Goal: Transaction & Acquisition: Purchase product/service

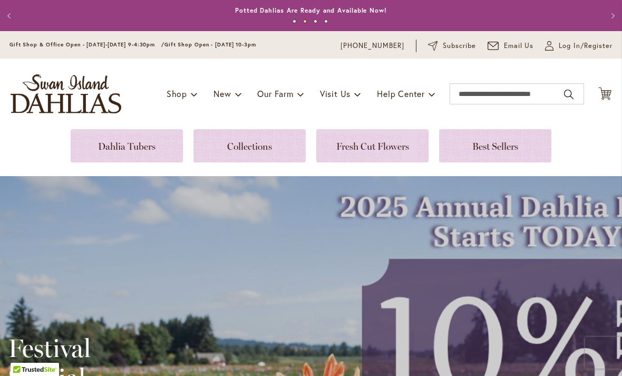
click at [577, 47] on span "Log In/Register" at bounding box center [585, 46] width 54 height 11
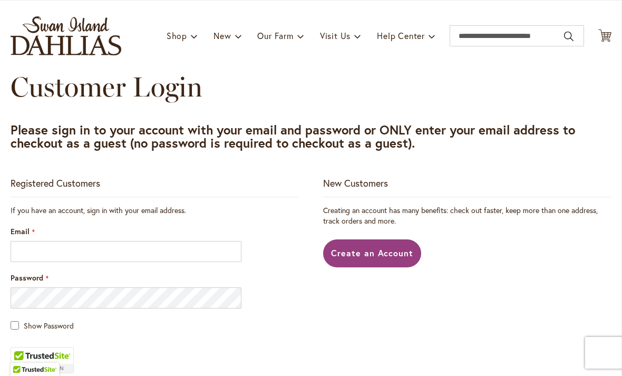
scroll to position [124, 0]
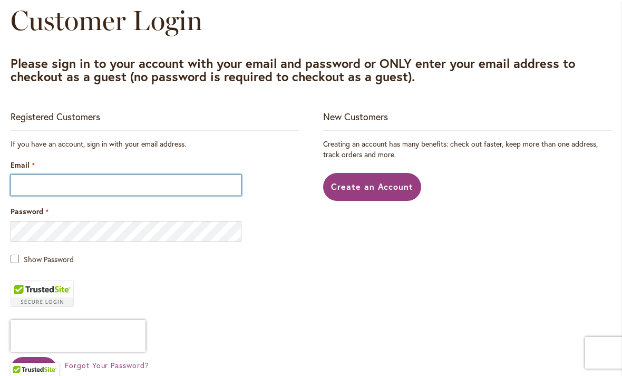
click at [199, 187] on input "Email" at bounding box center [126, 184] width 231 height 21
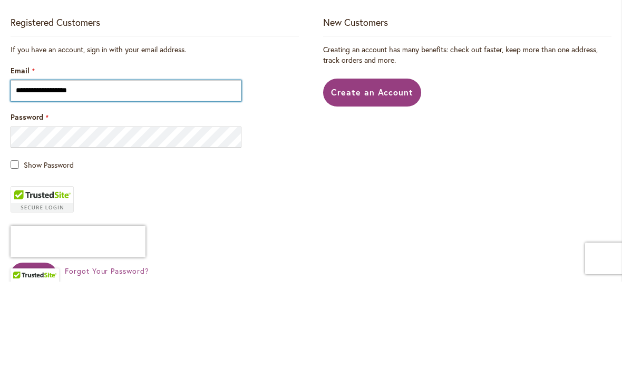
type input "**********"
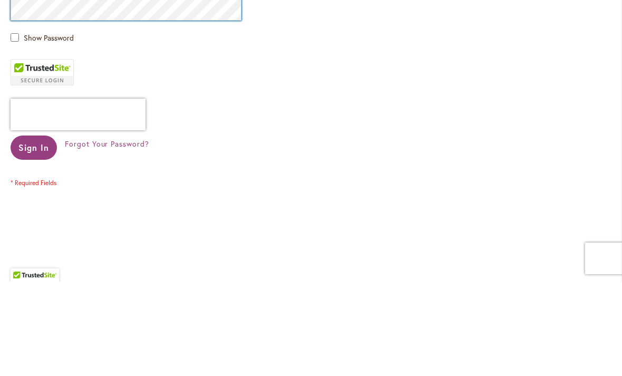
scroll to position [259, 0]
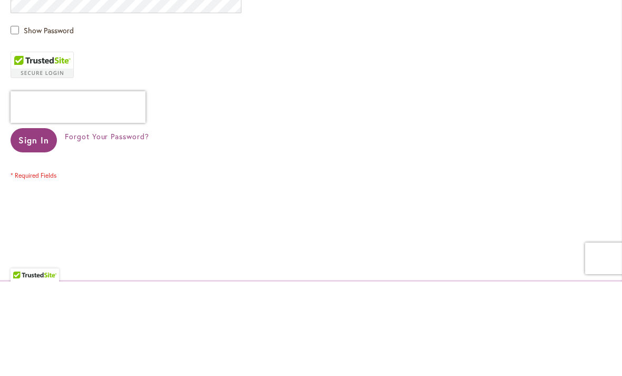
click at [36, 229] on span "Sign In" at bounding box center [33, 234] width 31 height 11
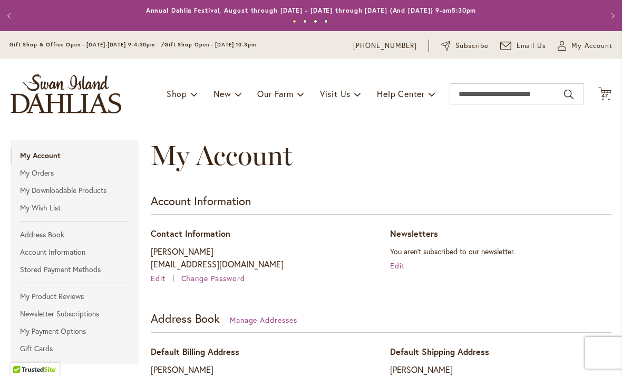
click at [605, 99] on icon "Cart .cls-1 { fill: #231f20; }" at bounding box center [604, 93] width 13 height 13
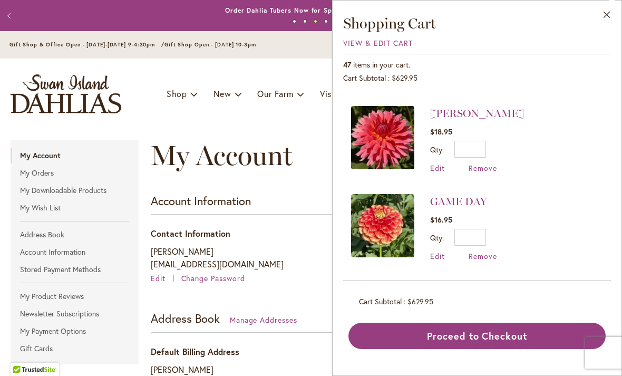
scroll to position [1898, 0]
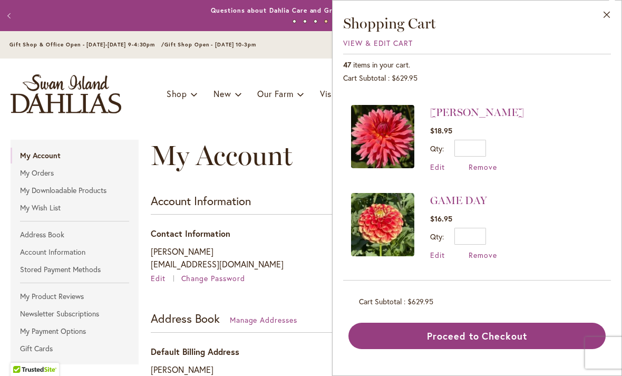
click at [465, 194] on link "GAME DAY" at bounding box center [458, 200] width 57 height 13
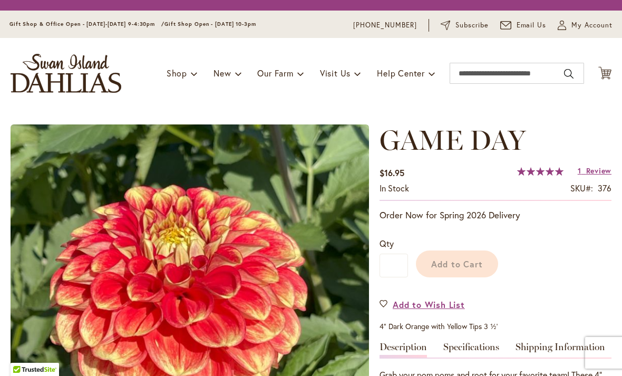
type input "*****"
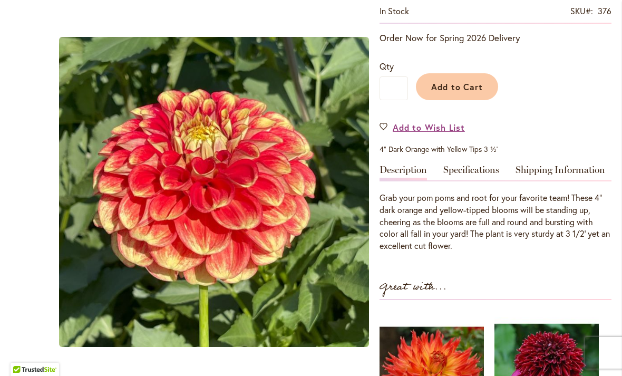
scroll to position [208, 0]
click at [469, 179] on link "Specifications" at bounding box center [471, 171] width 56 height 15
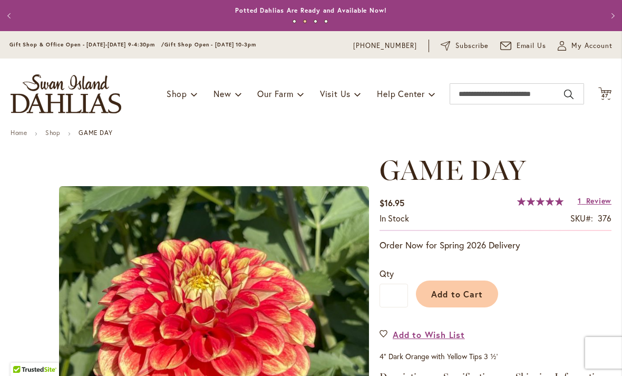
scroll to position [0, 0]
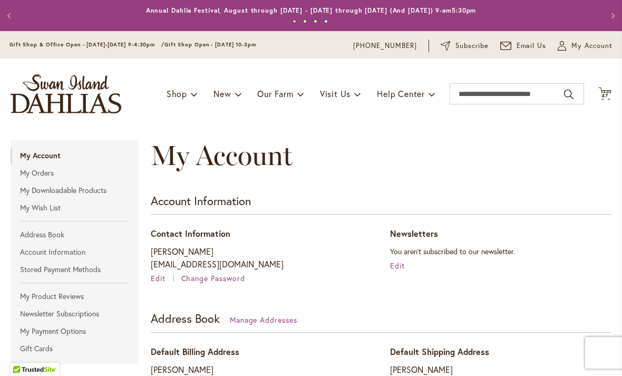
click at [605, 99] on icon "Cart .cls-1 { fill: #231f20; }" at bounding box center [604, 93] width 13 height 13
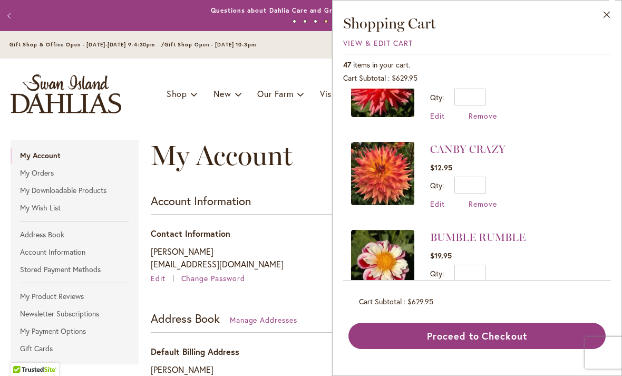
scroll to position [3256, 0]
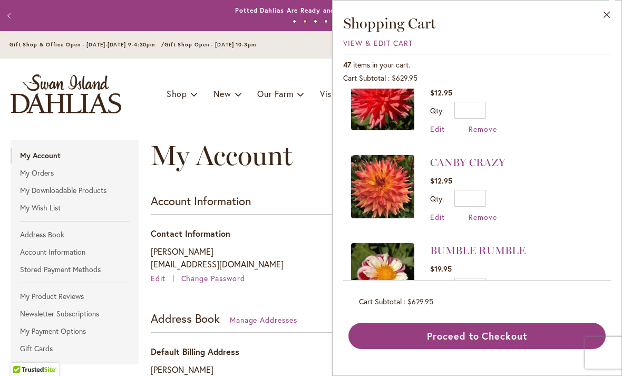
click at [487, 300] on span "Remove" at bounding box center [482, 305] width 28 height 10
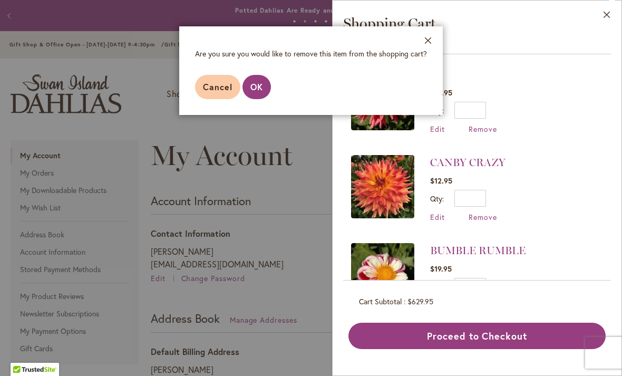
click at [256, 90] on span "OK" at bounding box center [256, 86] width 13 height 11
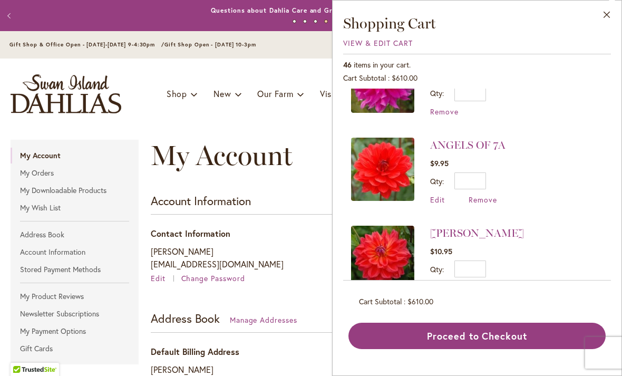
scroll to position [531, 0]
click at [486, 139] on link "ANGELS OF 7A" at bounding box center [467, 145] width 75 height 13
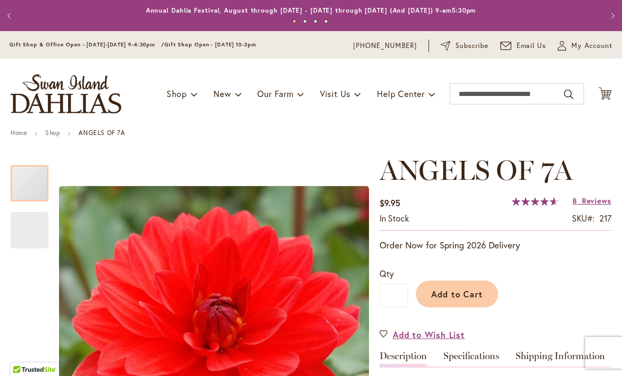
type input "*****"
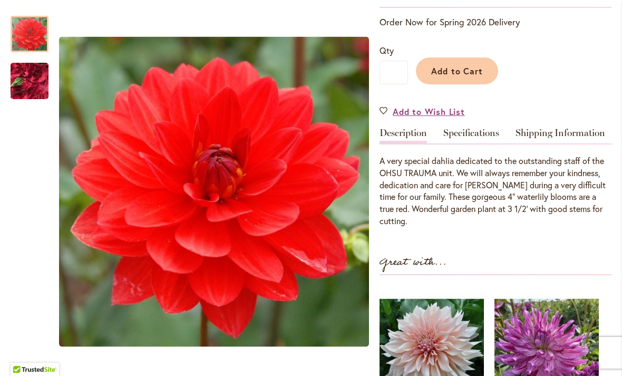
scroll to position [223, 0]
click at [483, 132] on link "Specifications" at bounding box center [471, 134] width 56 height 15
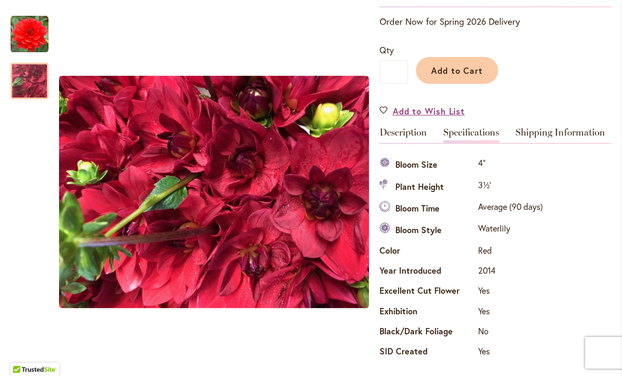
click at [32, 78] on img "ANGELS OF 7A" at bounding box center [30, 81] width 76 height 57
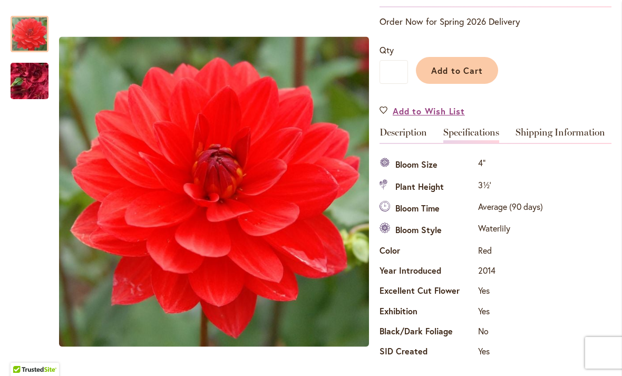
click at [25, 31] on img "ANGELS OF 7A" at bounding box center [30, 34] width 38 height 38
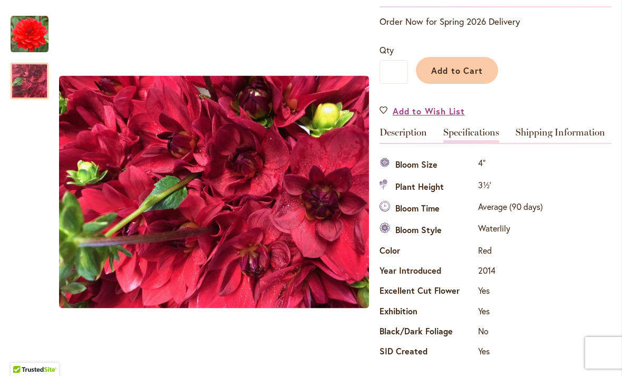
click at [32, 84] on img "ANGELS OF 7A" at bounding box center [30, 81] width 76 height 57
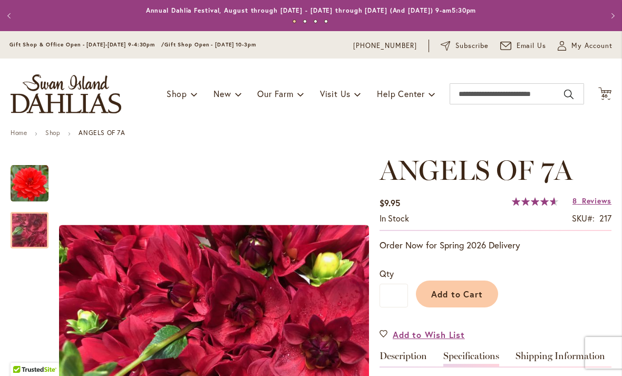
scroll to position [0, 0]
click at [603, 100] on span "Cart .cls-1 { fill: #231f20; }" at bounding box center [604, 94] width 13 height 14
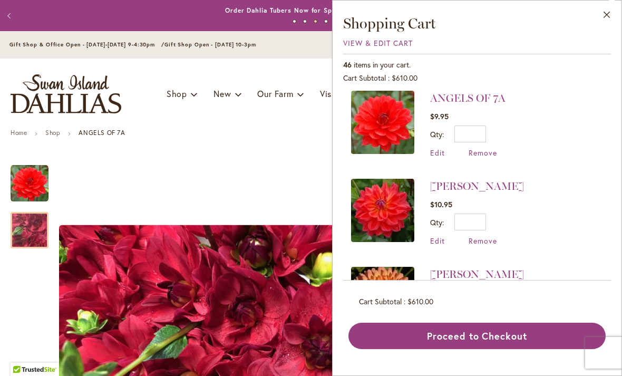
scroll to position [583, 0]
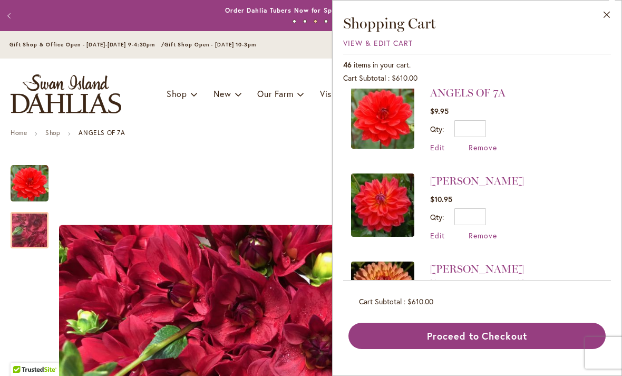
click at [482, 174] on link "[PERSON_NAME]" at bounding box center [477, 180] width 94 height 13
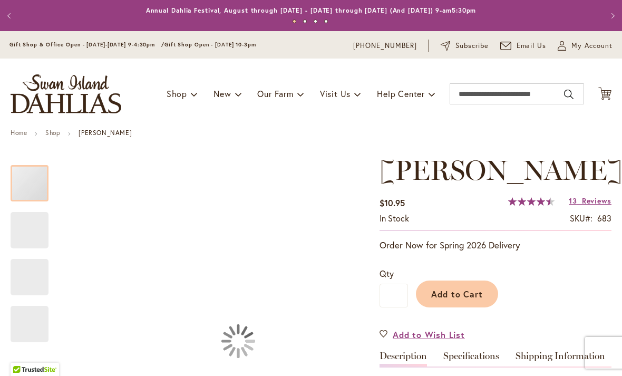
type input "*****"
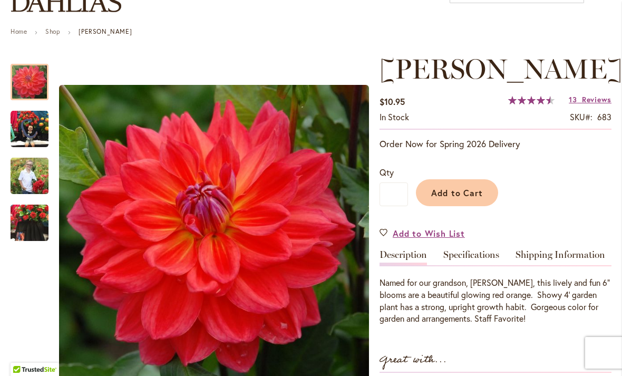
scroll to position [101, 0]
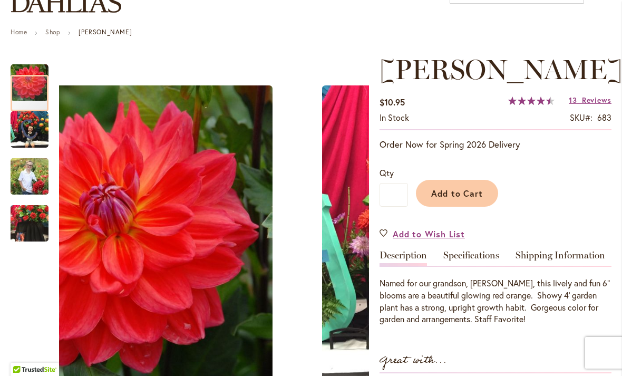
click at [32, 131] on img "COOPER BLAINE" at bounding box center [30, 130] width 38 height 38
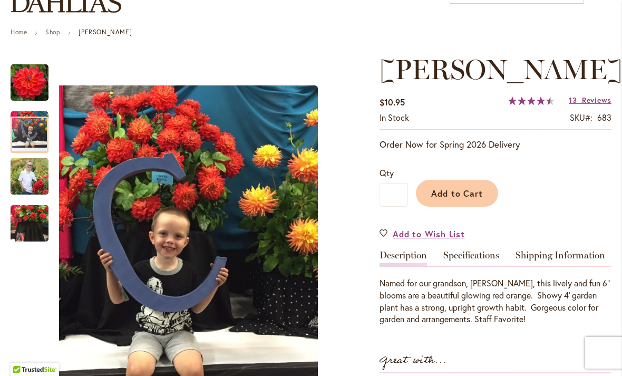
click at [32, 174] on img "COOPER BLAINE" at bounding box center [30, 175] width 38 height 47
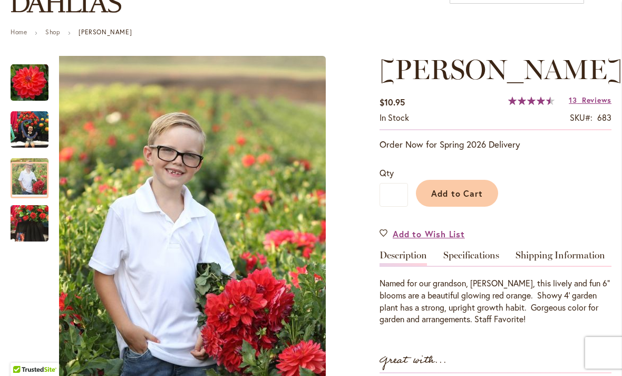
click at [28, 218] on img "COOPER BLAINE" at bounding box center [30, 223] width 38 height 51
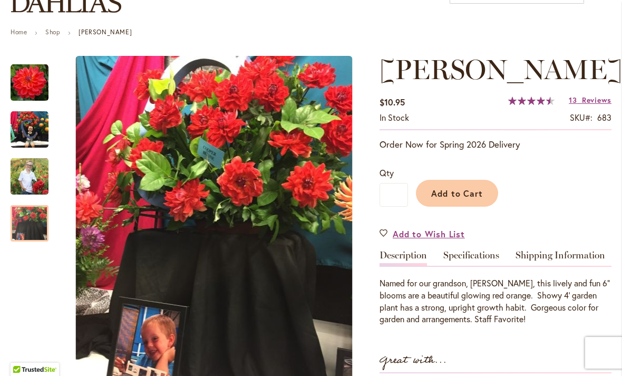
click at [15, 76] on img "COOPER BLAINE" at bounding box center [30, 83] width 38 height 38
click at [26, 79] on img "COOPER BLAINE" at bounding box center [30, 83] width 38 height 38
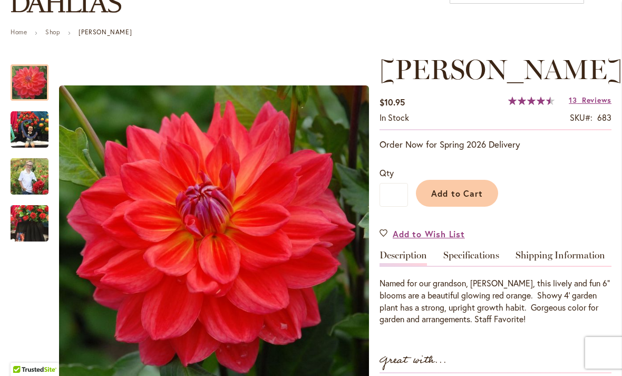
click at [486, 260] on link "Specifications" at bounding box center [471, 257] width 56 height 15
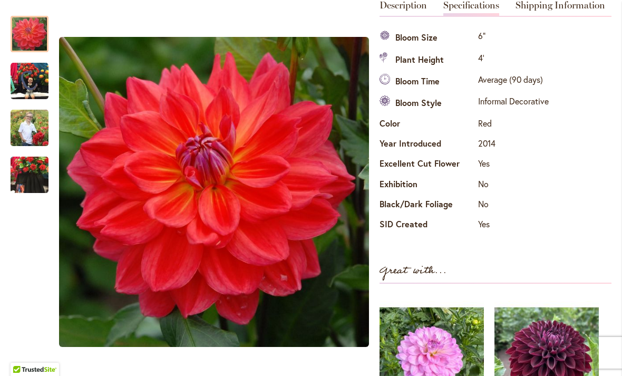
click at [25, 76] on img "COOPER BLAINE" at bounding box center [30, 81] width 38 height 38
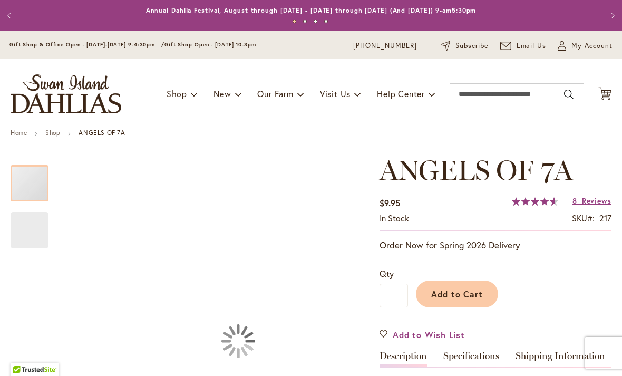
type input "*****"
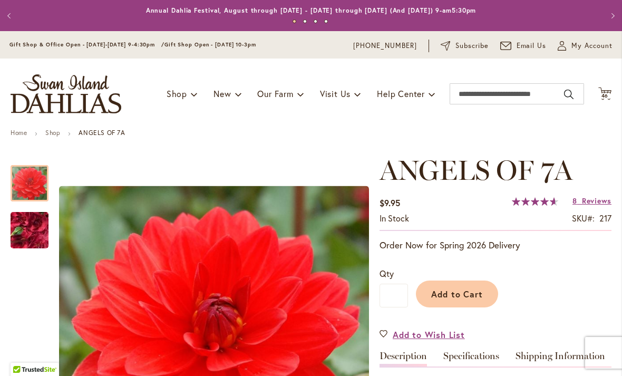
click at [604, 99] on icon "Cart .cls-1 { fill: #231f20; }" at bounding box center [604, 93] width 13 height 13
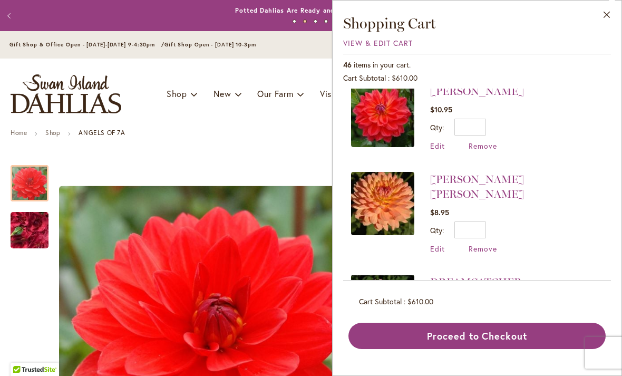
scroll to position [688, 0]
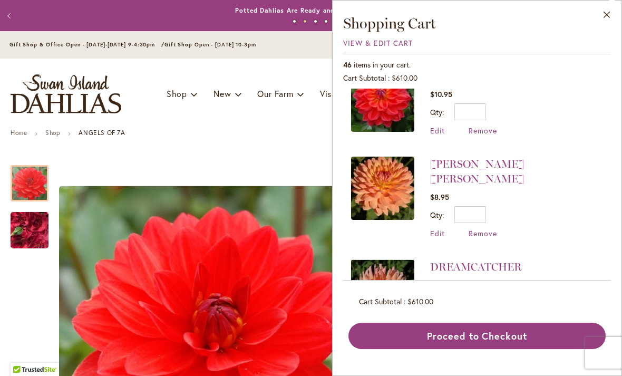
click at [494, 158] on link "[PERSON_NAME] [PERSON_NAME]" at bounding box center [477, 171] width 94 height 27
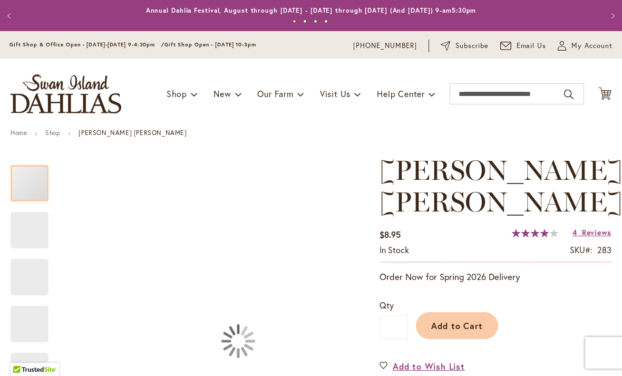
type input "*****"
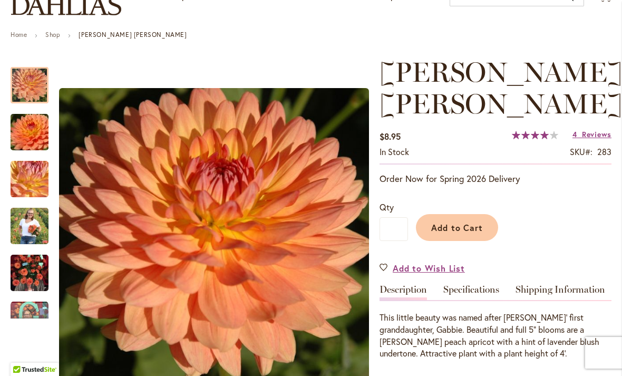
scroll to position [100, 0]
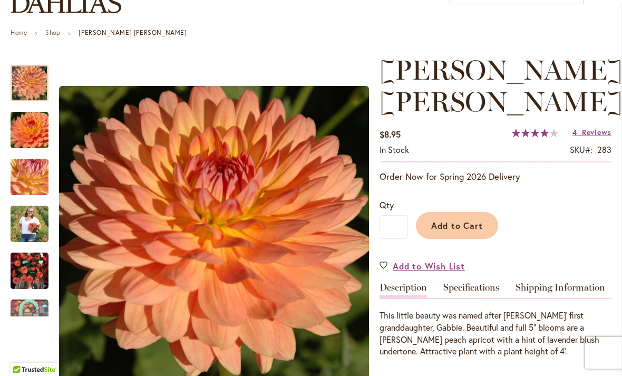
click at [36, 171] on img "GABRIELLE MARIE" at bounding box center [30, 177] width 76 height 57
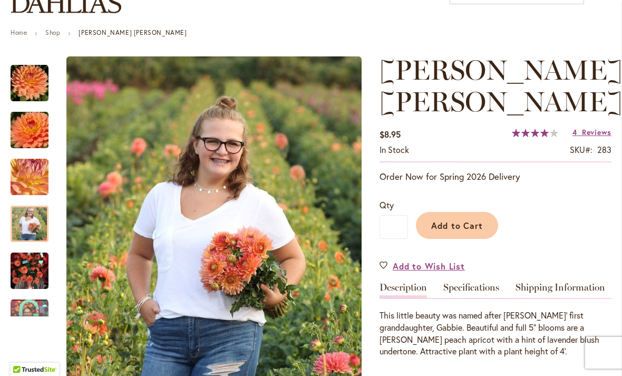
click at [35, 234] on img "GABRIELLE MARIE" at bounding box center [30, 223] width 38 height 47
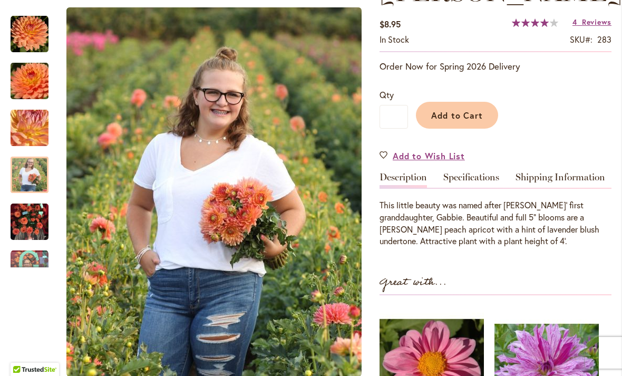
click at [489, 183] on link "Specifications" at bounding box center [471, 179] width 56 height 15
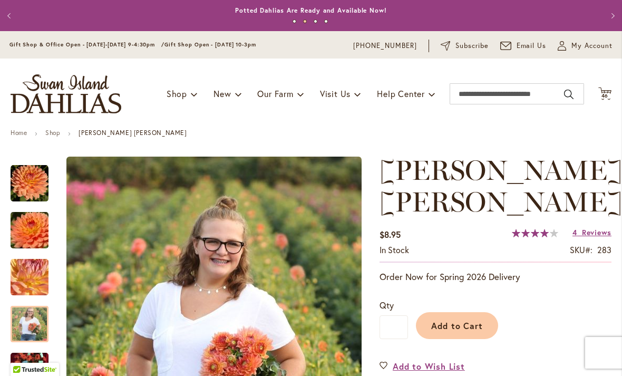
scroll to position [0, 0]
click at [602, 96] on span "46" at bounding box center [604, 95] width 7 height 7
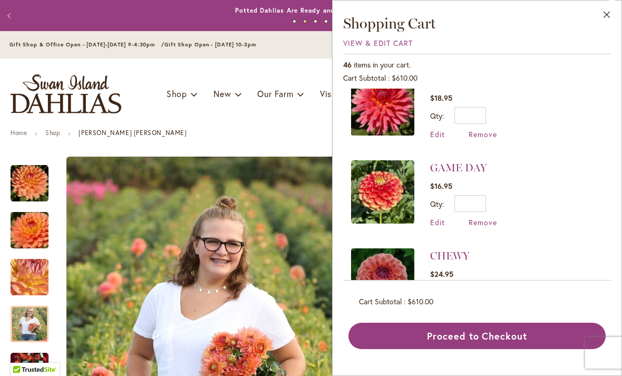
scroll to position [1935, 0]
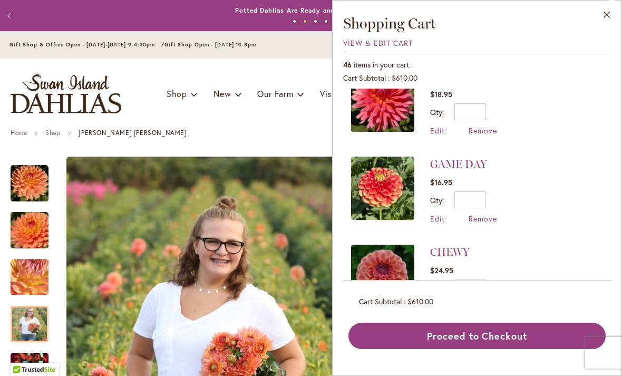
click at [466, 246] on link "CHEWY" at bounding box center [450, 252] width 40 height 13
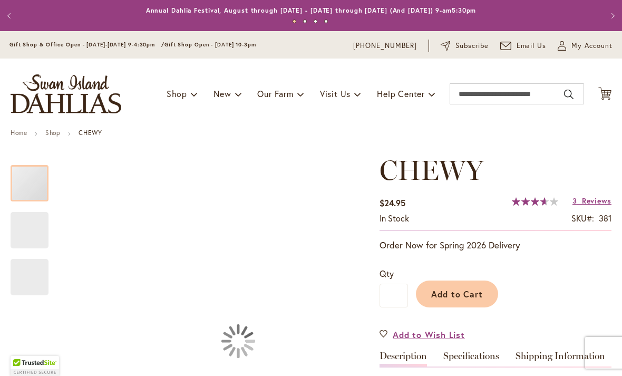
type input "*****"
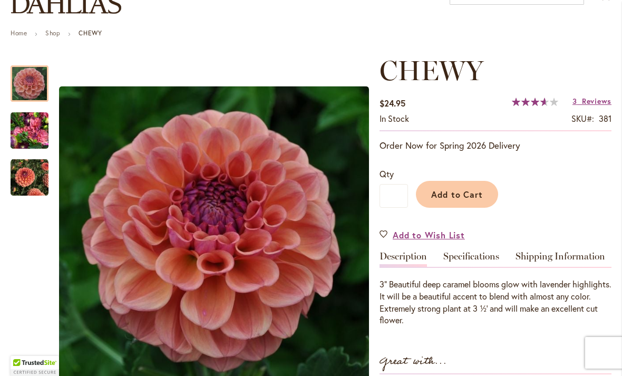
scroll to position [101, 0]
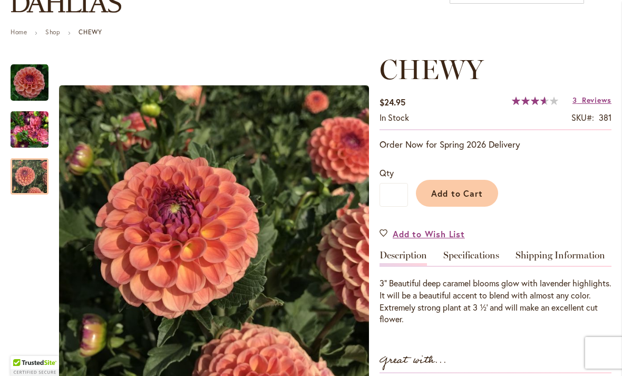
click at [33, 182] on img "CHEWY" at bounding box center [30, 177] width 38 height 38
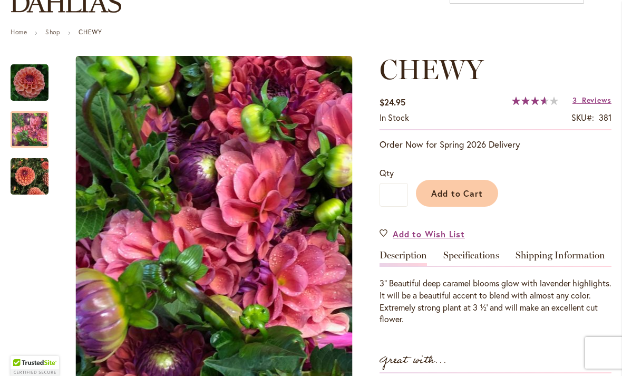
click at [36, 132] on img "CHEWY" at bounding box center [30, 129] width 38 height 51
click at [476, 257] on link "Specifications" at bounding box center [471, 257] width 56 height 15
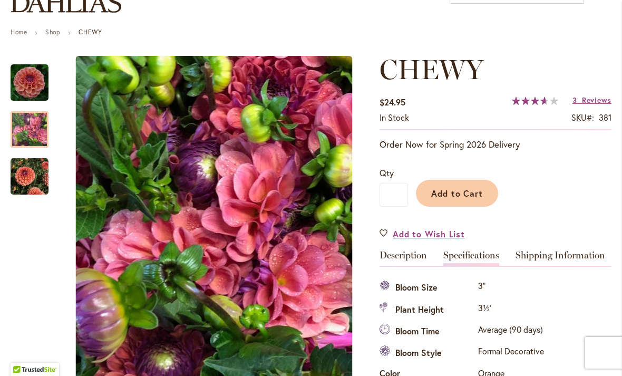
scroll to position [350, 0]
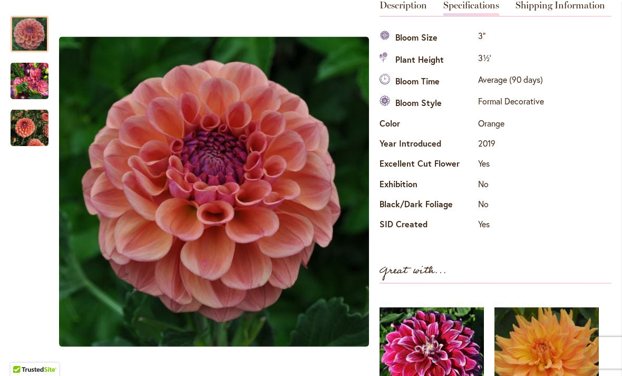
click at [33, 34] on img "CHEWY" at bounding box center [30, 34] width 38 height 38
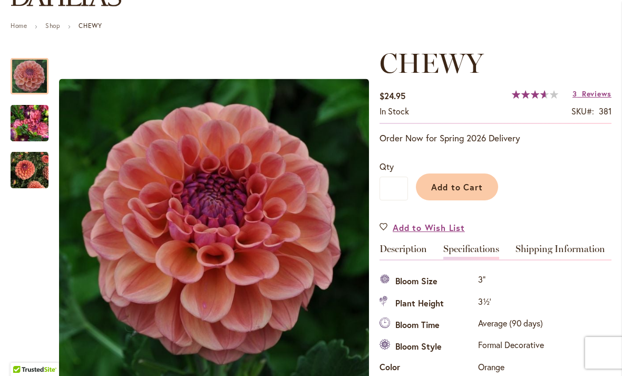
scroll to position [109, 0]
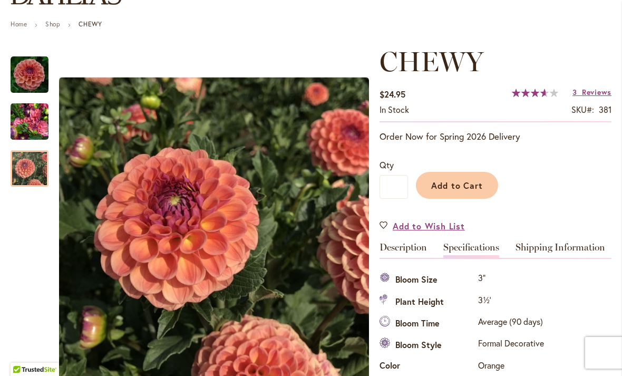
click at [31, 172] on img "CHEWY" at bounding box center [30, 169] width 38 height 38
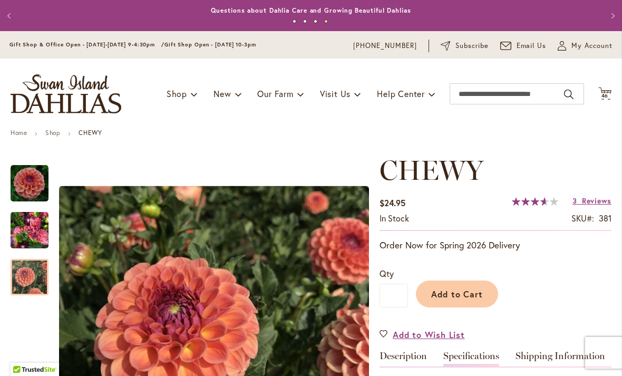
scroll to position [0, 0]
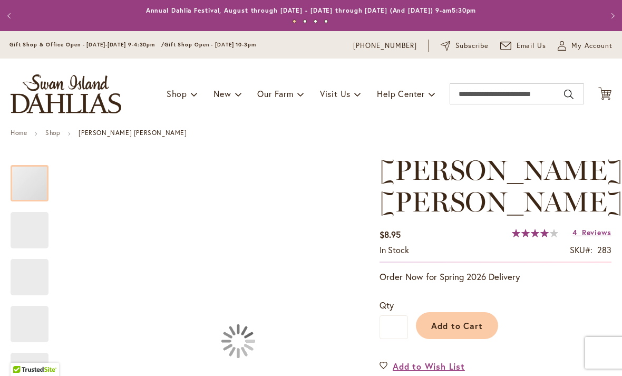
type input "*****"
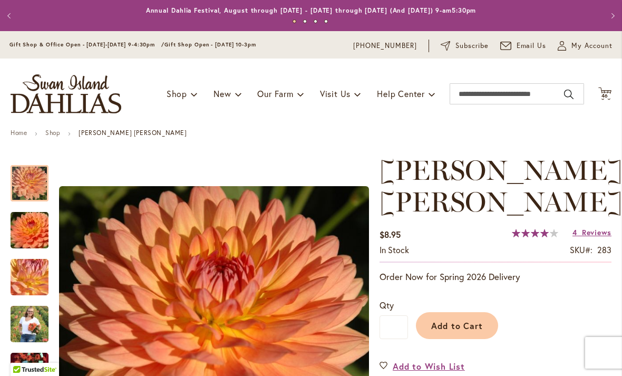
click at [600, 103] on div "Toggle Nav Shop Dahlia Tubers Collections Fresh Cut Dahlias Gardening Supplies …" at bounding box center [311, 93] width 622 height 71
click at [599, 97] on icon "Cart .cls-1 { fill: #231f20; }" at bounding box center [604, 93] width 13 height 13
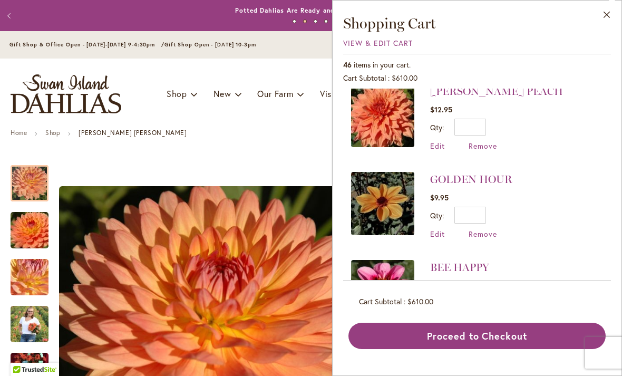
scroll to position [1108, 0]
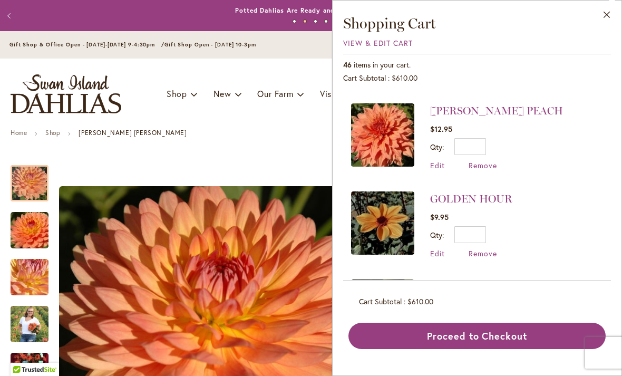
click at [478, 248] on span "Remove" at bounding box center [482, 253] width 28 height 10
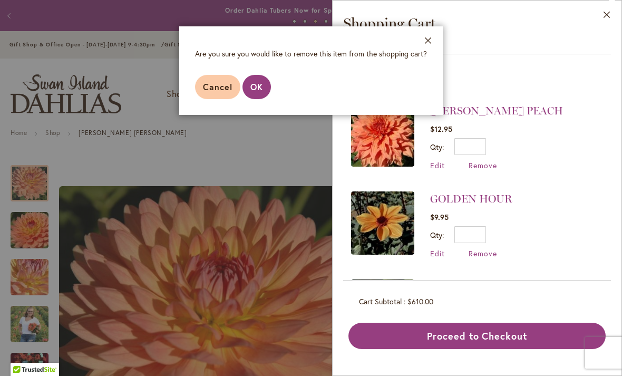
click at [253, 85] on span "OK" at bounding box center [256, 86] width 13 height 11
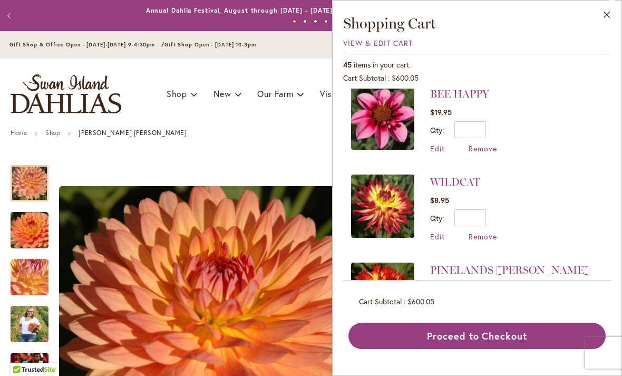
scroll to position [1220, 0]
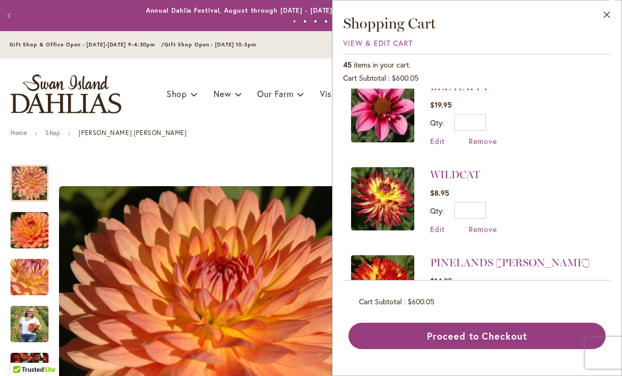
click at [495, 256] on link "PINELANDS [PERSON_NAME]" at bounding box center [510, 262] width 160 height 13
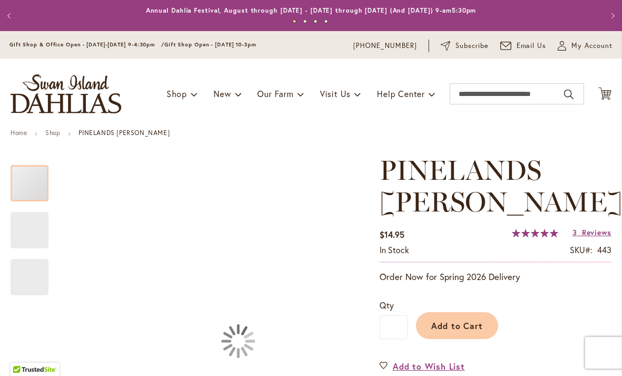
type input "*****"
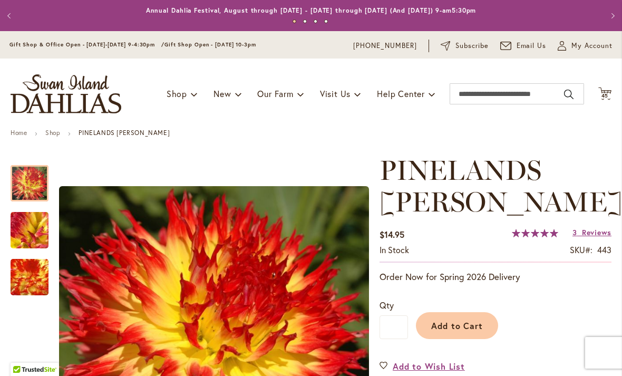
click at [31, 232] on img "PINELANDS PAM" at bounding box center [30, 230] width 76 height 57
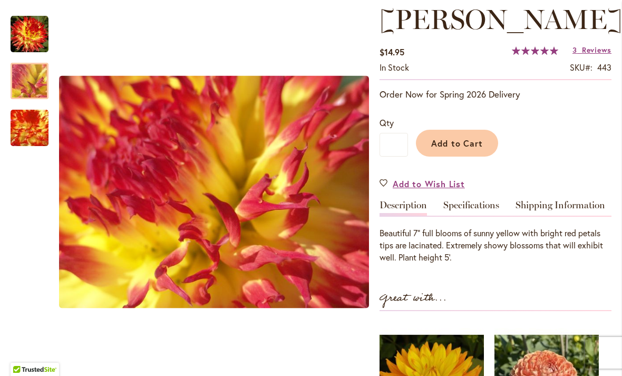
scroll to position [184, 0]
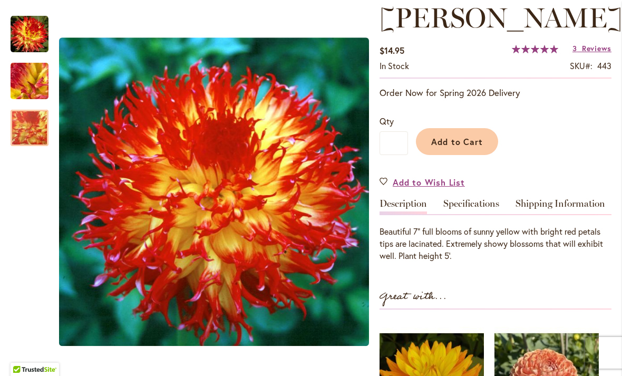
click at [37, 133] on img "PINELANDS PAM" at bounding box center [29, 128] width 73 height 73
click at [37, 110] on div at bounding box center [30, 128] width 38 height 36
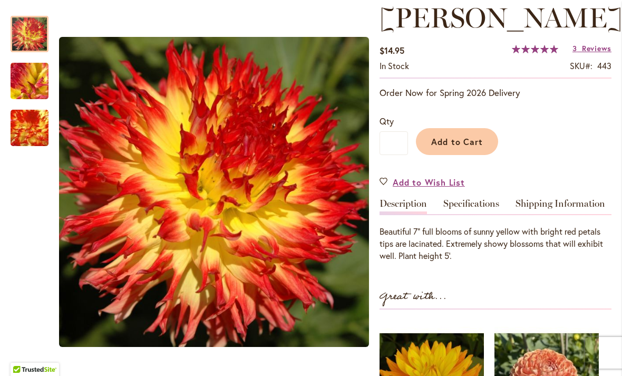
click at [27, 42] on div at bounding box center [30, 34] width 38 height 36
click at [484, 199] on link "Specifications" at bounding box center [471, 206] width 56 height 15
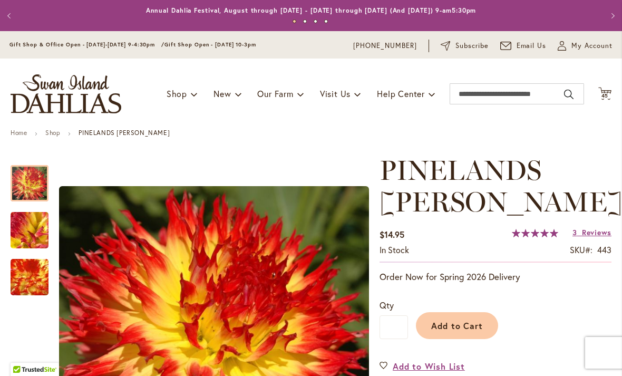
scroll to position [0, 0]
click at [605, 99] on icon "Cart .cls-1 { fill: #231f20; }" at bounding box center [604, 93] width 13 height 13
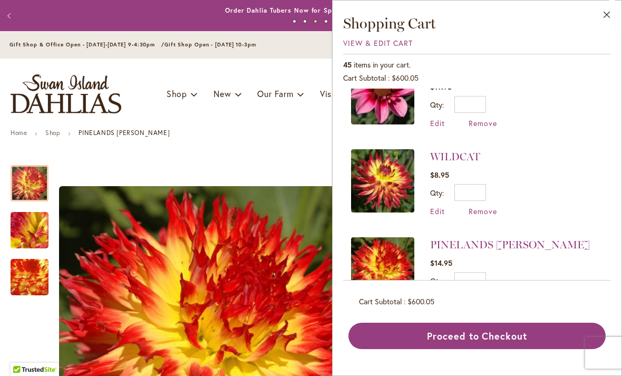
scroll to position [1238, 0]
click at [487, 295] on span "Remove" at bounding box center [482, 300] width 28 height 10
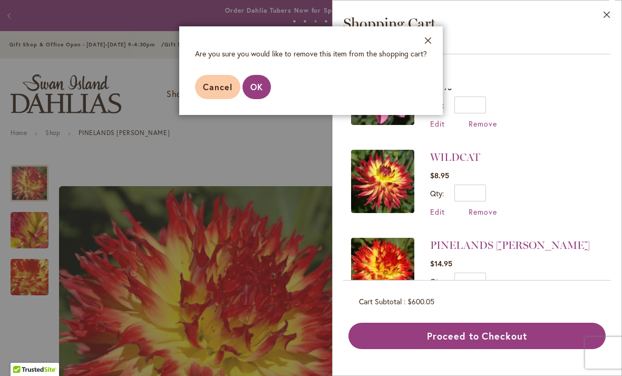
click at [254, 91] on span "OK" at bounding box center [256, 86] width 13 height 11
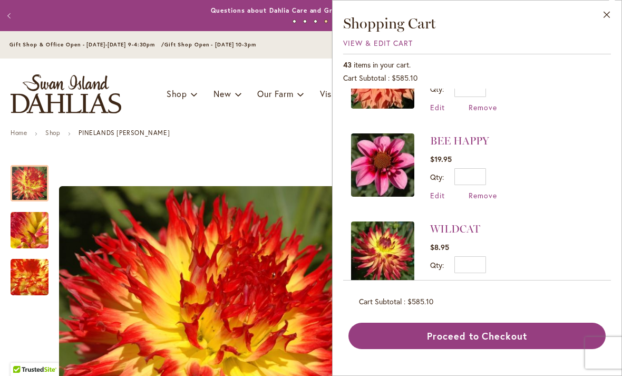
scroll to position [1087, 0]
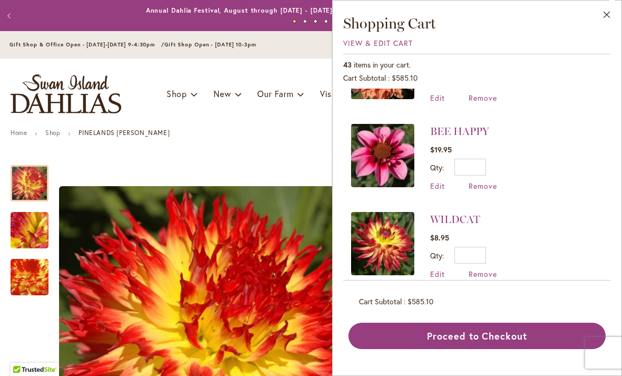
click at [459, 213] on link "WILDCAT" at bounding box center [455, 219] width 50 height 13
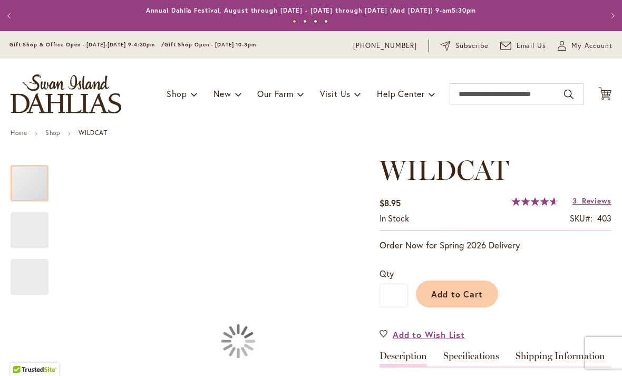
type input "*****"
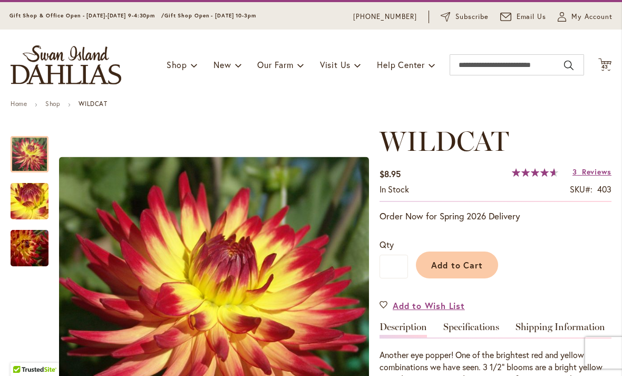
scroll to position [38, 0]
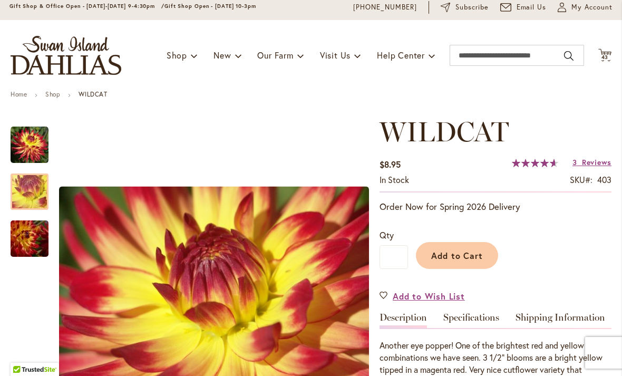
click at [34, 192] on img "WILDCAT" at bounding box center [30, 191] width 76 height 57
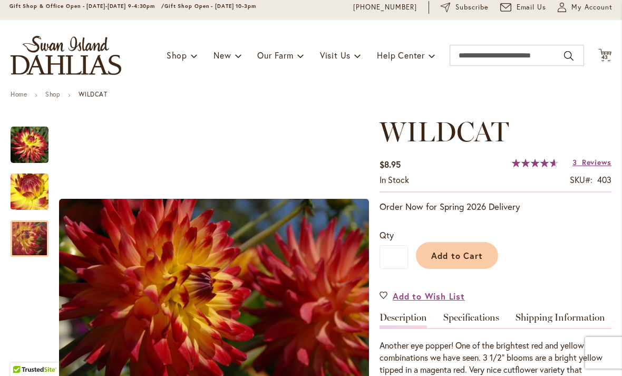
click at [36, 237] on img "WILDCAT" at bounding box center [30, 238] width 76 height 51
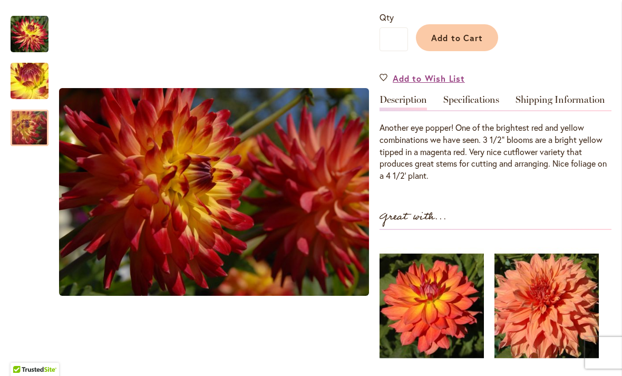
scroll to position [276, 0]
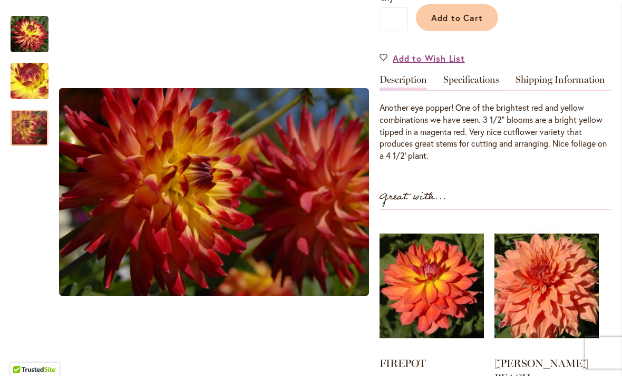
click at [478, 83] on link "Specifications" at bounding box center [471, 82] width 56 height 15
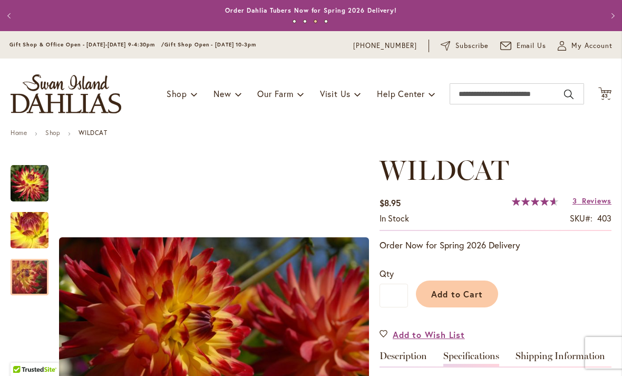
scroll to position [-7, 0]
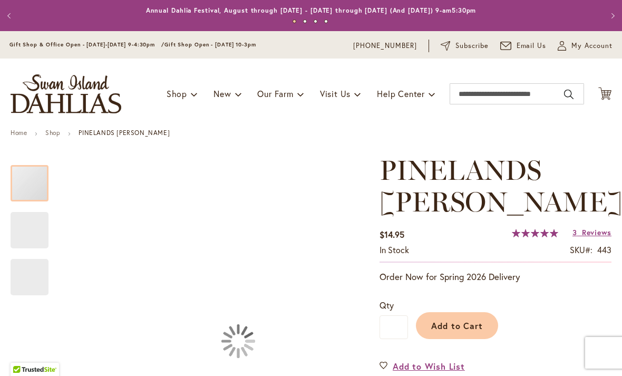
type input "*****"
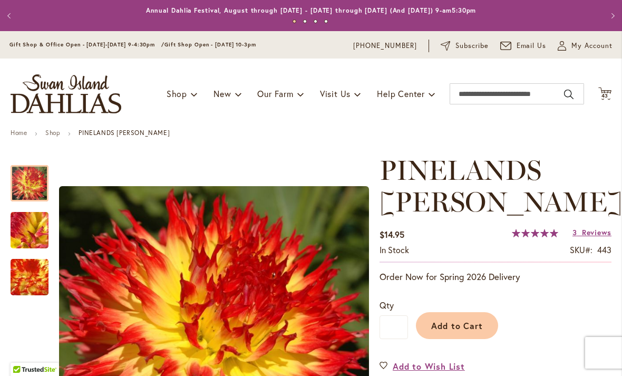
click at [602, 96] on span "43" at bounding box center [604, 95] width 7 height 7
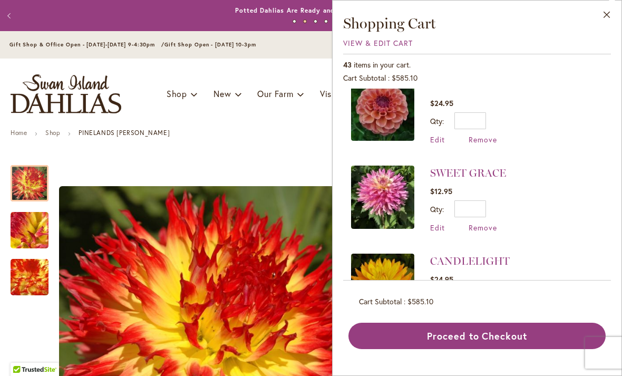
scroll to position [1840, 0]
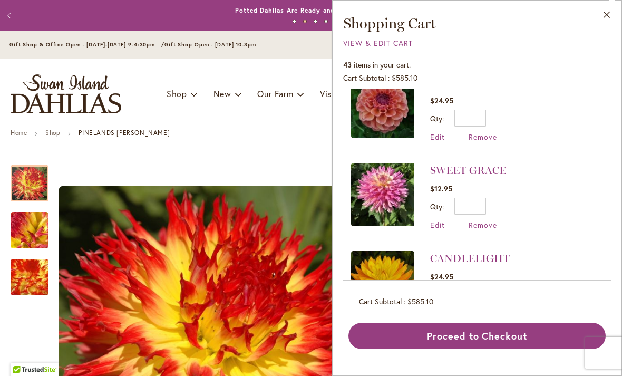
click at [467, 164] on link "SWEET GRACE" at bounding box center [468, 170] width 76 height 13
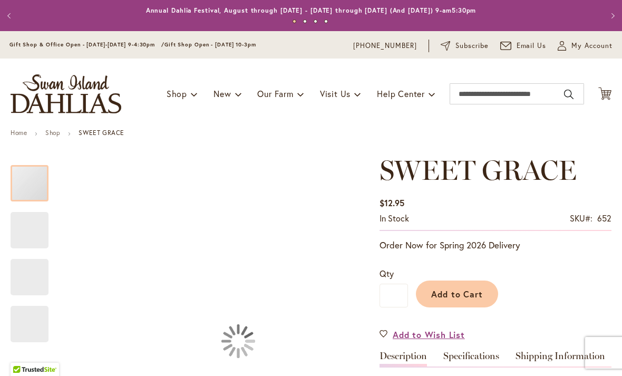
type input "*****"
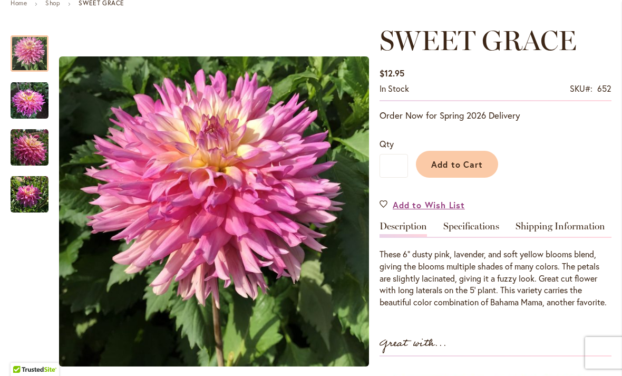
scroll to position [135, 0]
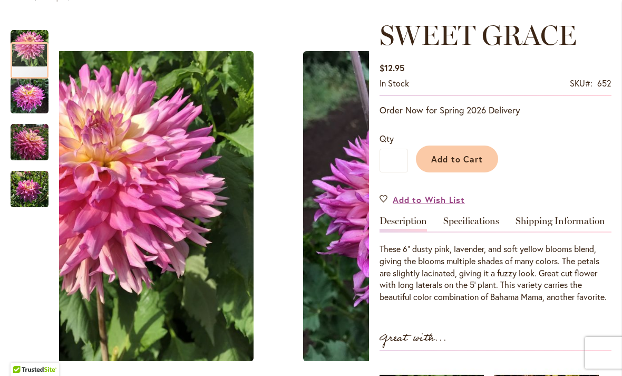
click at [34, 139] on img "SWEET GRACE" at bounding box center [30, 142] width 38 height 38
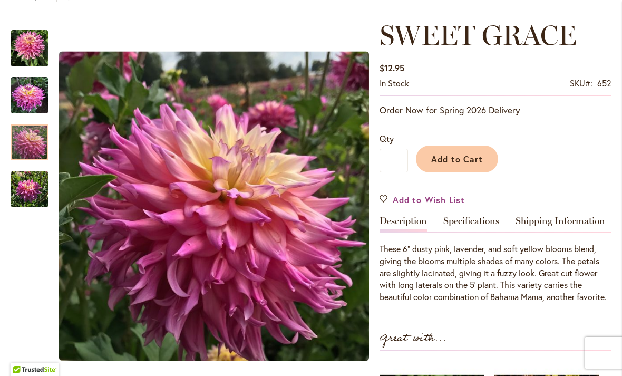
click at [499, 230] on link "Specifications" at bounding box center [471, 223] width 56 height 15
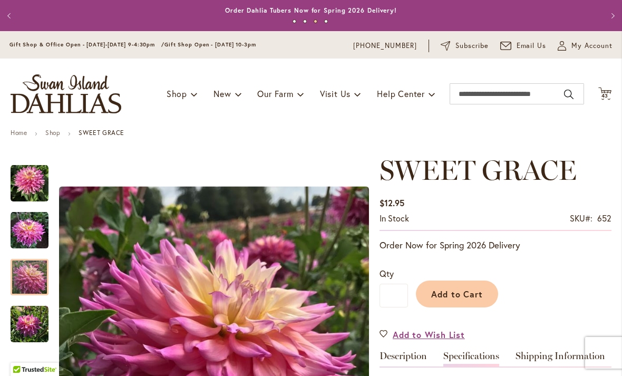
scroll to position [-1, 0]
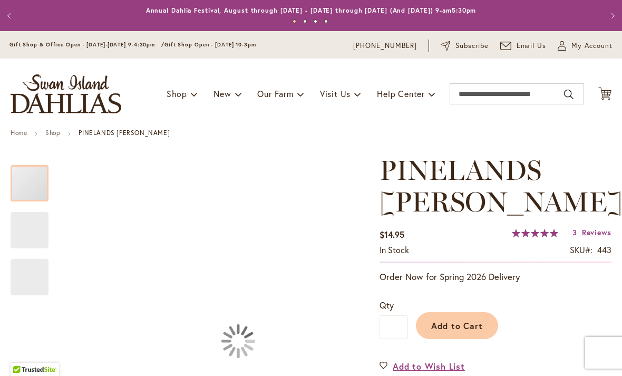
type input "*****"
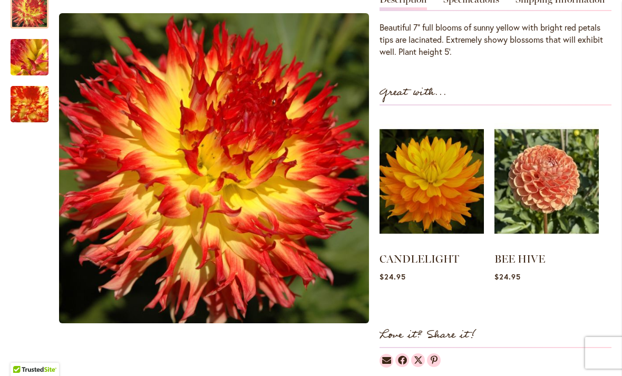
scroll to position [396, 0]
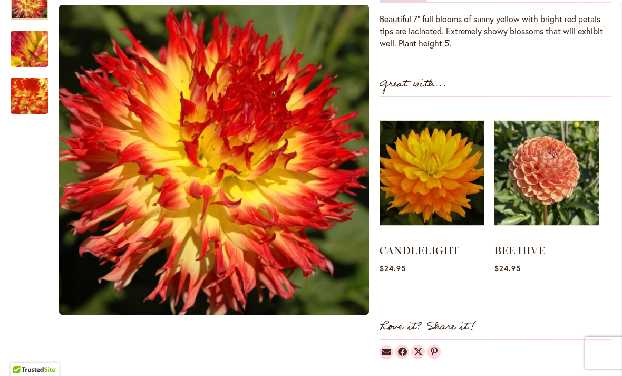
click at [557, 153] on img at bounding box center [546, 172] width 104 height 131
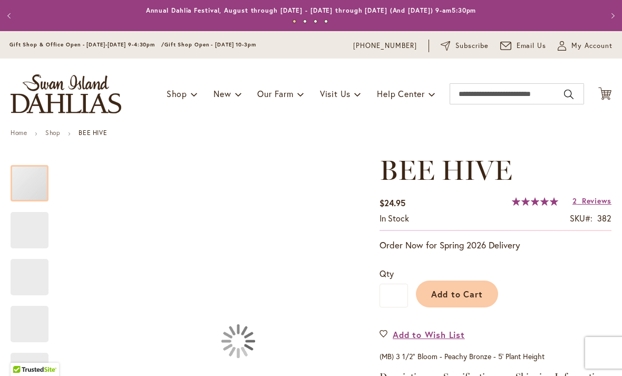
type input "*****"
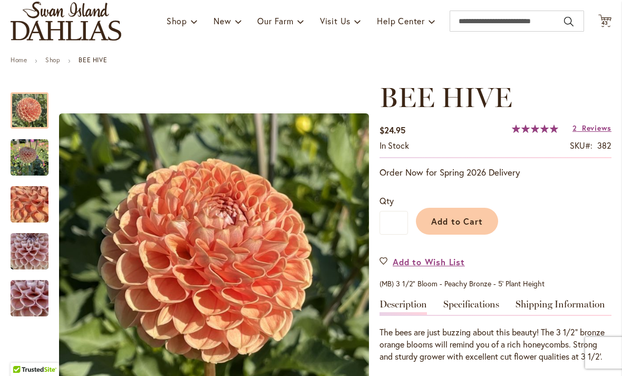
scroll to position [87, 0]
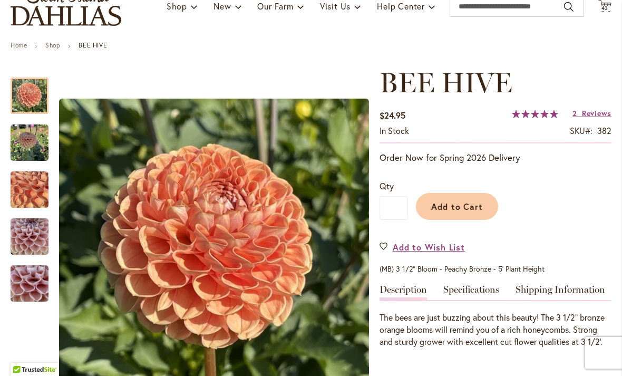
click at [27, 183] on img "BEE HIVE" at bounding box center [30, 189] width 76 height 57
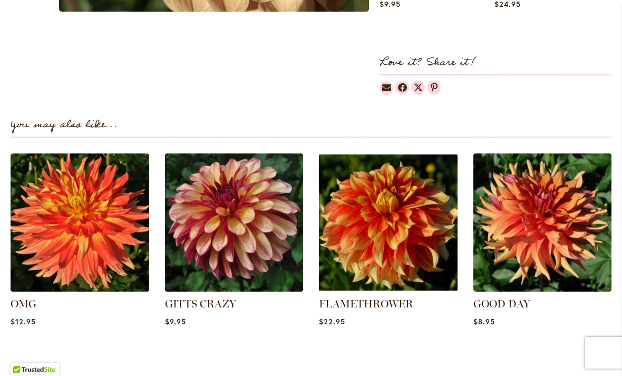
scroll to position [681, 0]
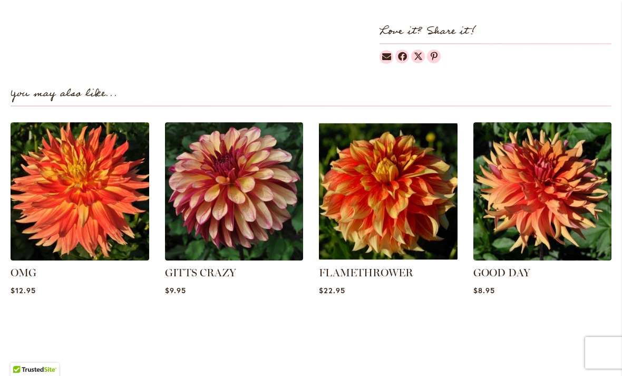
click at [237, 207] on img at bounding box center [234, 191] width 139 height 139
click at [266, 221] on img at bounding box center [234, 191] width 139 height 139
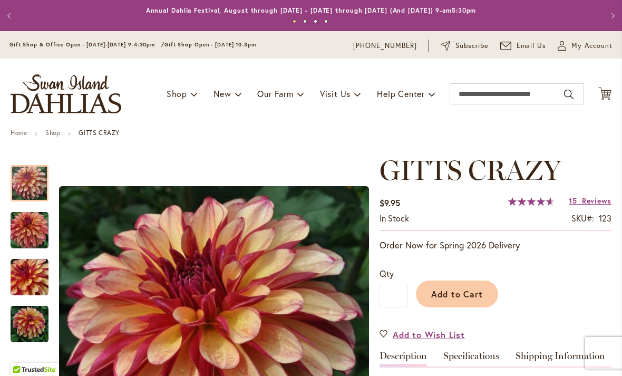
type input "*****"
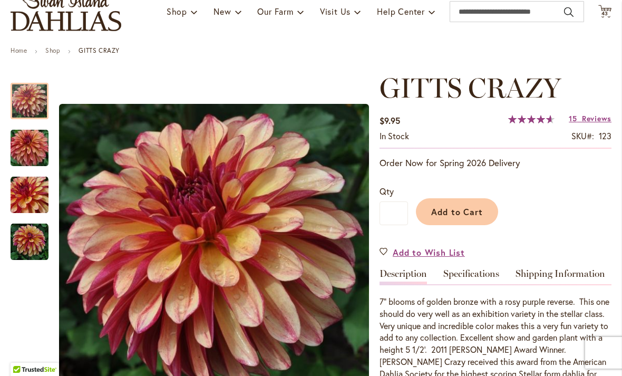
scroll to position [131, 0]
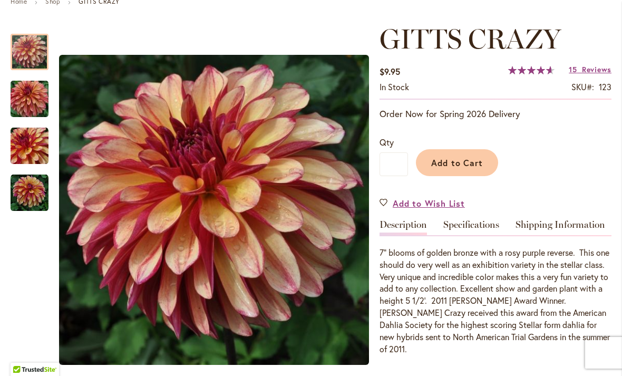
click at [492, 224] on link "Specifications" at bounding box center [471, 227] width 56 height 15
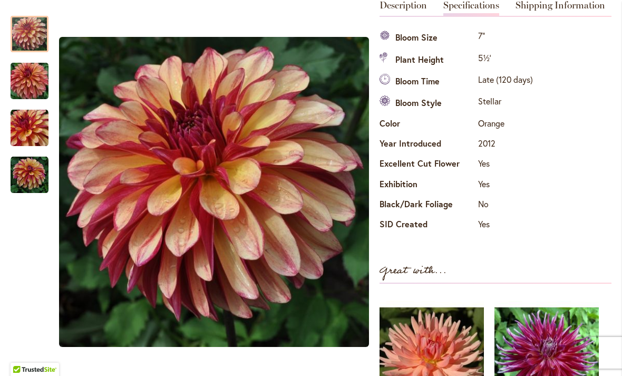
click at [32, 135] on img "Gitts Crazy" at bounding box center [30, 128] width 38 height 38
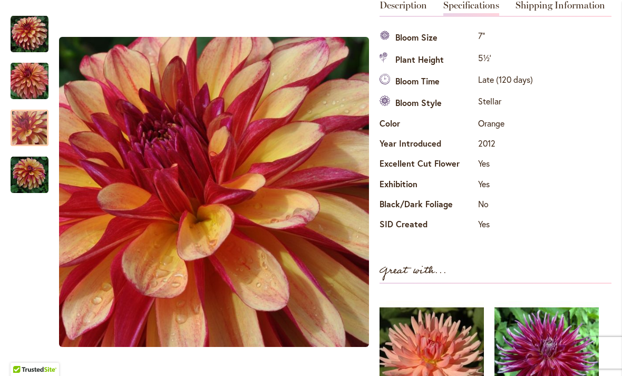
click at [30, 183] on img "Gitts Crazy" at bounding box center [30, 175] width 38 height 38
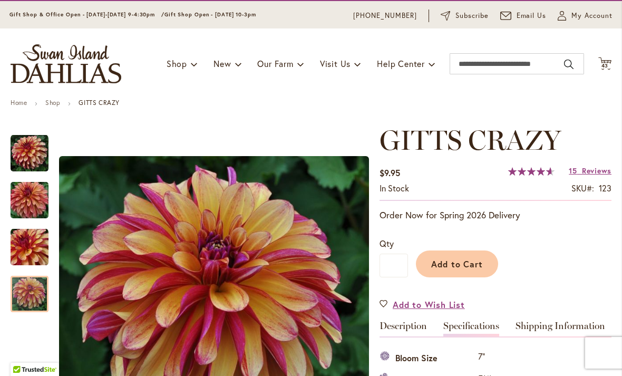
scroll to position [34, 0]
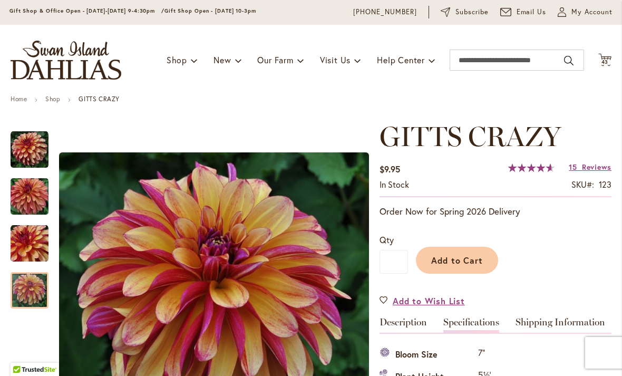
click at [454, 271] on button "Add to Cart" at bounding box center [457, 260] width 82 height 27
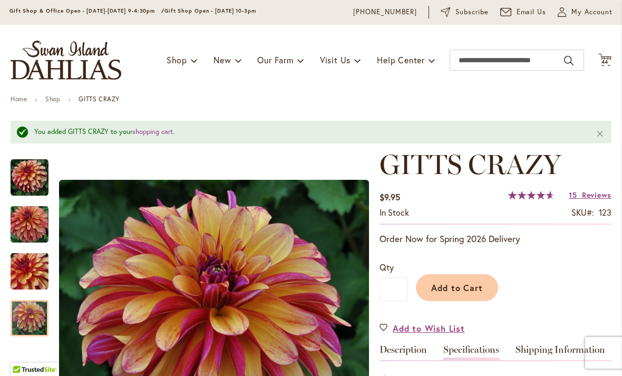
click at [607, 62] on span "44" at bounding box center [604, 61] width 7 height 7
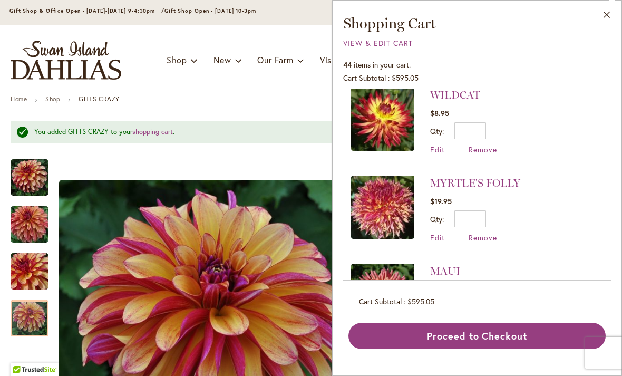
scroll to position [1304, 0]
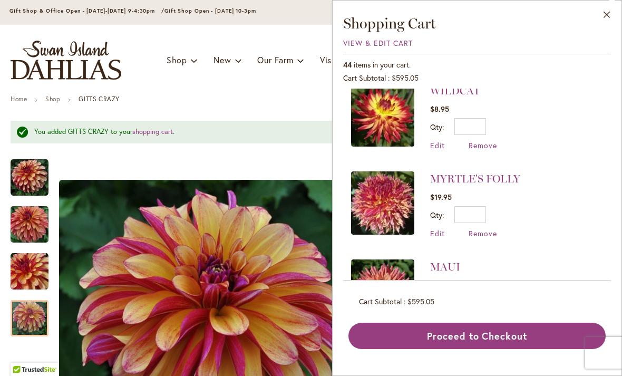
click at [382, 171] on img at bounding box center [382, 202] width 63 height 63
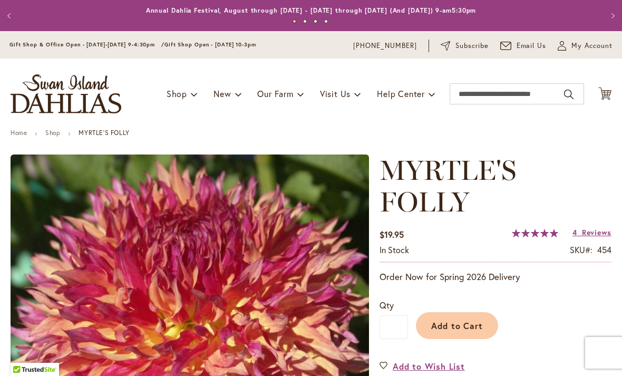
type input "*****"
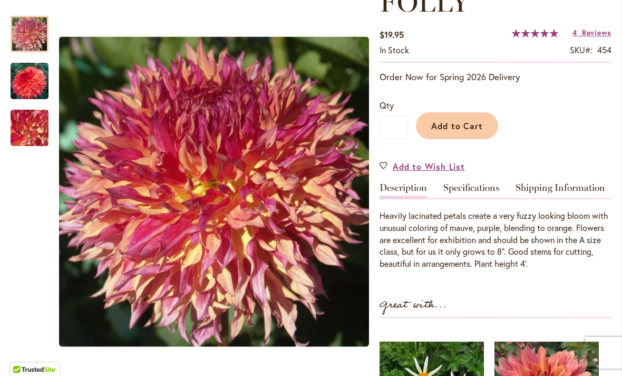
scroll to position [206, 0]
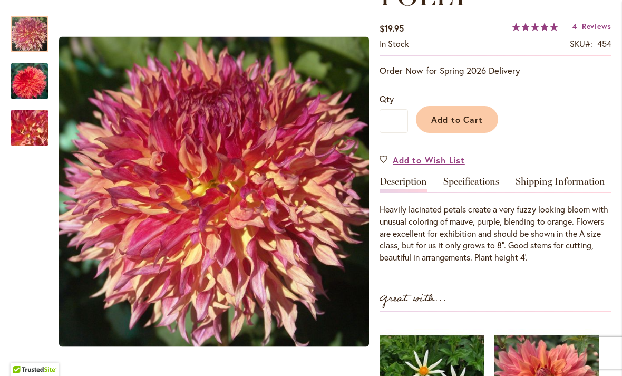
click at [474, 187] on link "Specifications" at bounding box center [471, 183] width 56 height 15
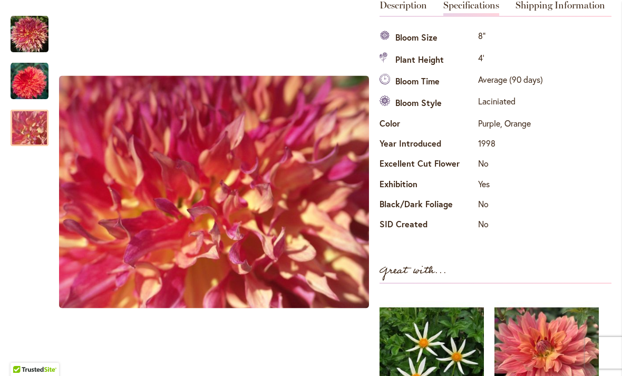
click at [34, 124] on img "MYRTLE'S FOLLY" at bounding box center [30, 128] width 76 height 57
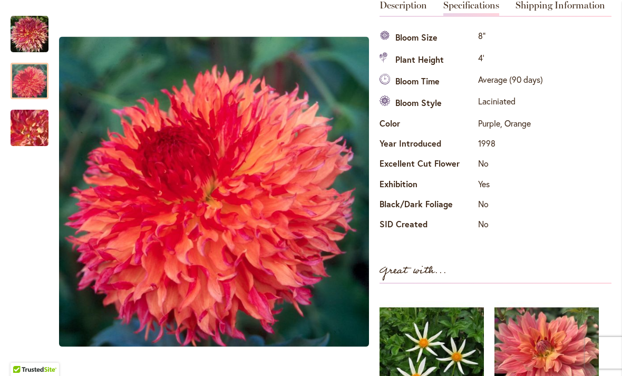
click at [14, 88] on div at bounding box center [30, 81] width 38 height 36
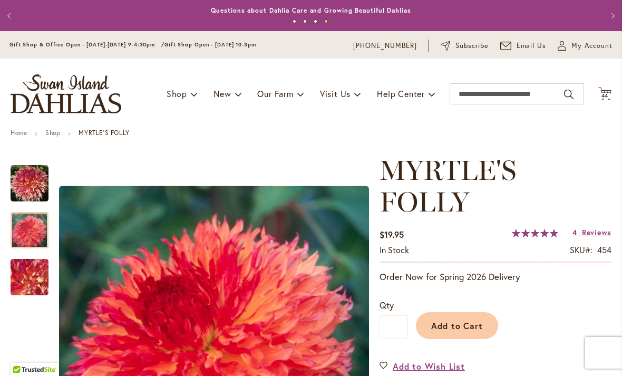
scroll to position [0, 0]
click at [602, 97] on span "44" at bounding box center [604, 95] width 7 height 7
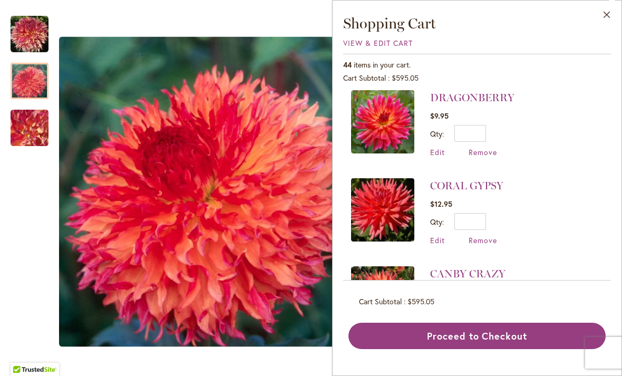
scroll to position [349, 0]
